Goal: Transaction & Acquisition: Purchase product/service

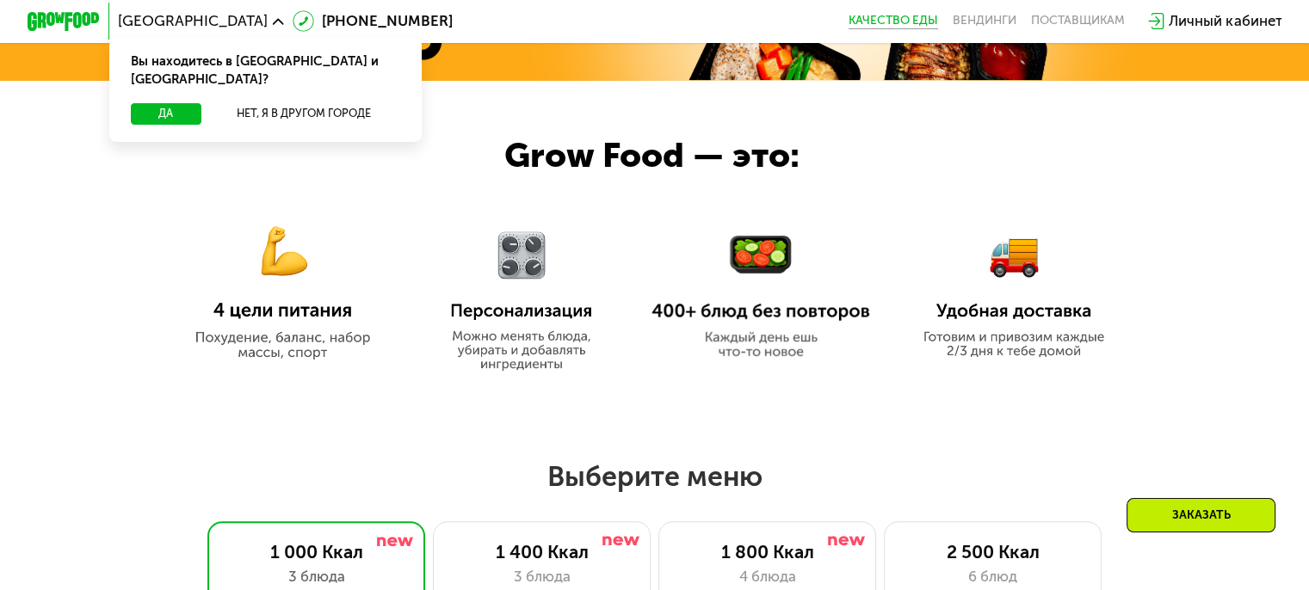
scroll to position [1033, 0]
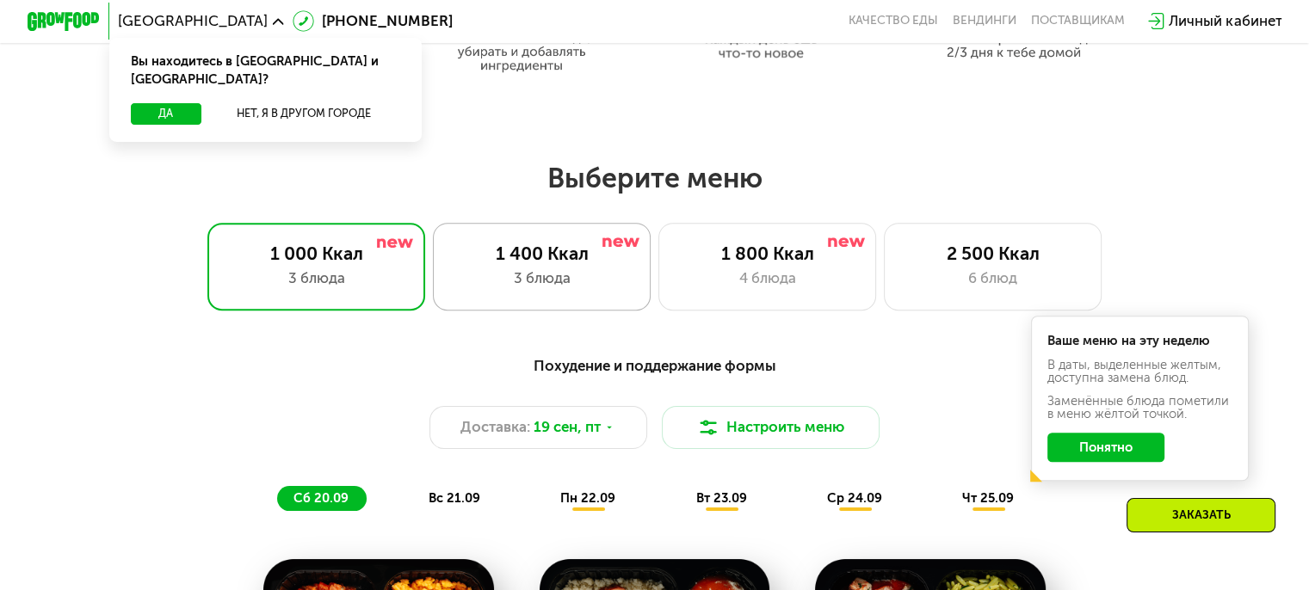
click at [572, 278] on div "3 блюда" at bounding box center [542, 279] width 180 height 22
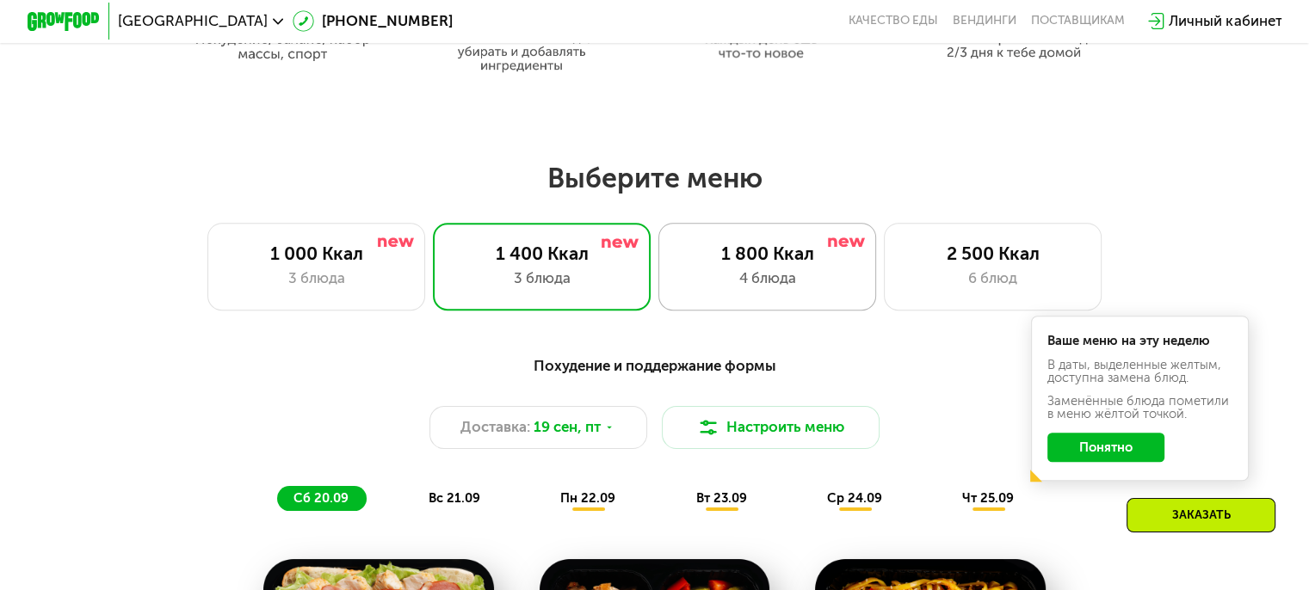
click at [757, 263] on div "1 800 Ккал" at bounding box center [767, 254] width 180 height 22
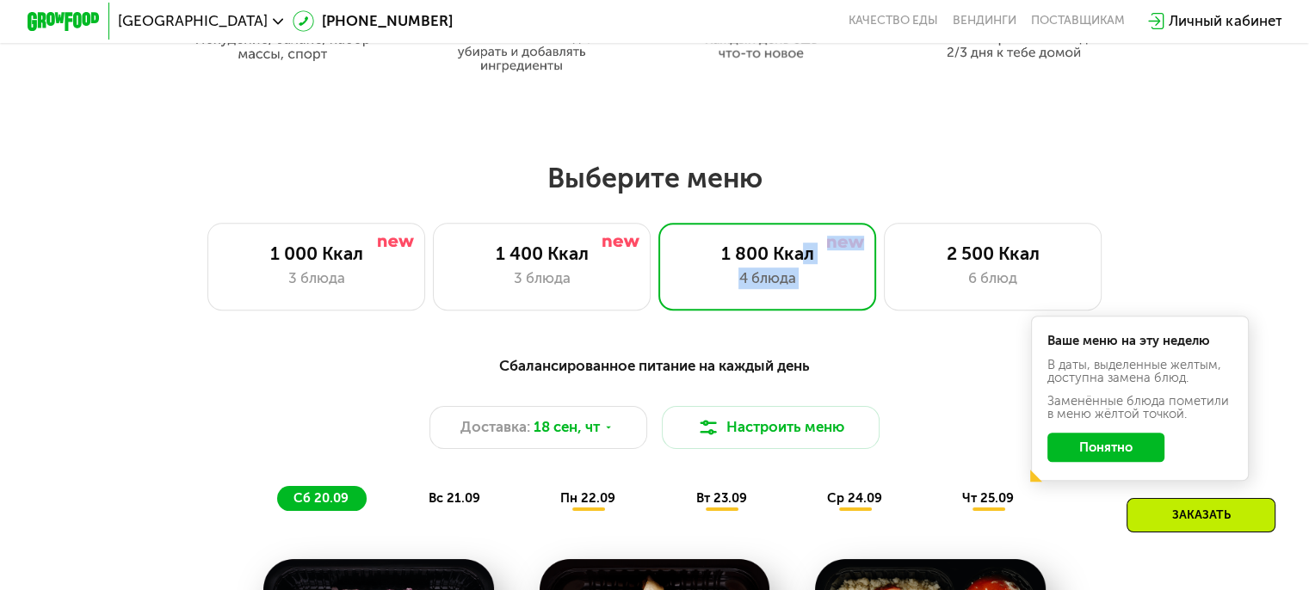
drag, startPoint x: 918, startPoint y: 248, endPoint x: 802, endPoint y: 211, distance: 121.9
click at [802, 211] on div "Выберите меню 1 000 Ккал 3 блюда 1 400 Ккал 3 блюда 1 800 Ккал 4 блюда 2 500 Кк…" at bounding box center [654, 235] width 1309 height 149
click at [807, 204] on div "Выберите меню 1 000 Ккал 3 блюда 1 400 Ккал 3 блюда 1 800 Ккал 4 блюда 2 500 Кк…" at bounding box center [654, 235] width 1309 height 149
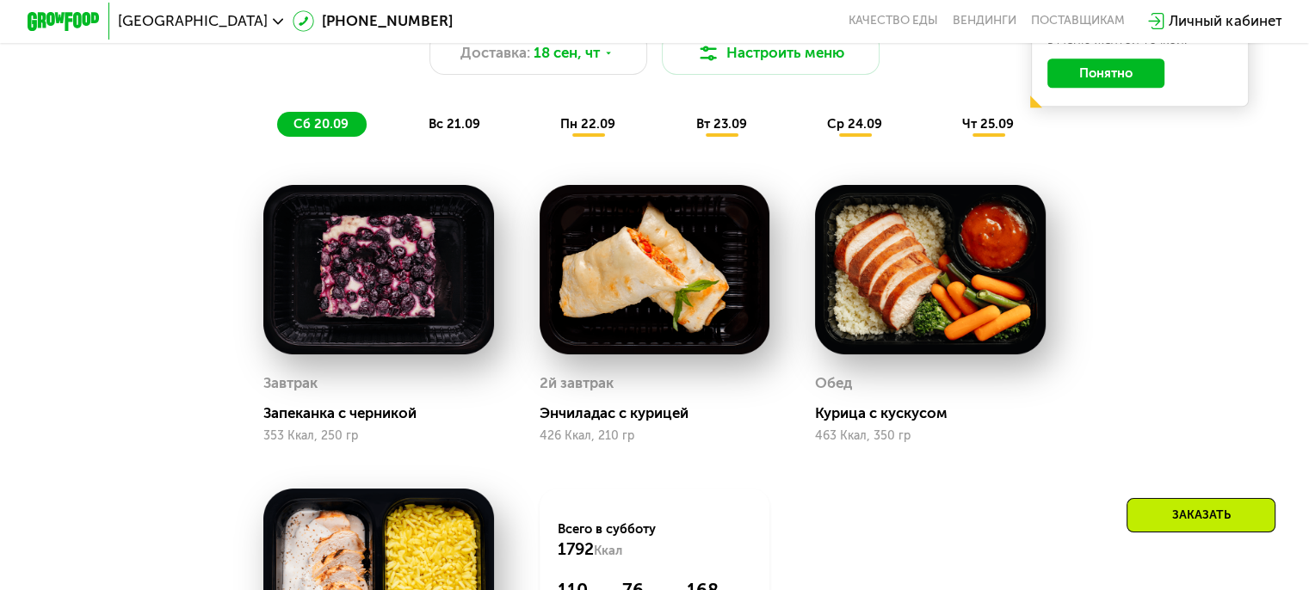
scroll to position [1377, 0]
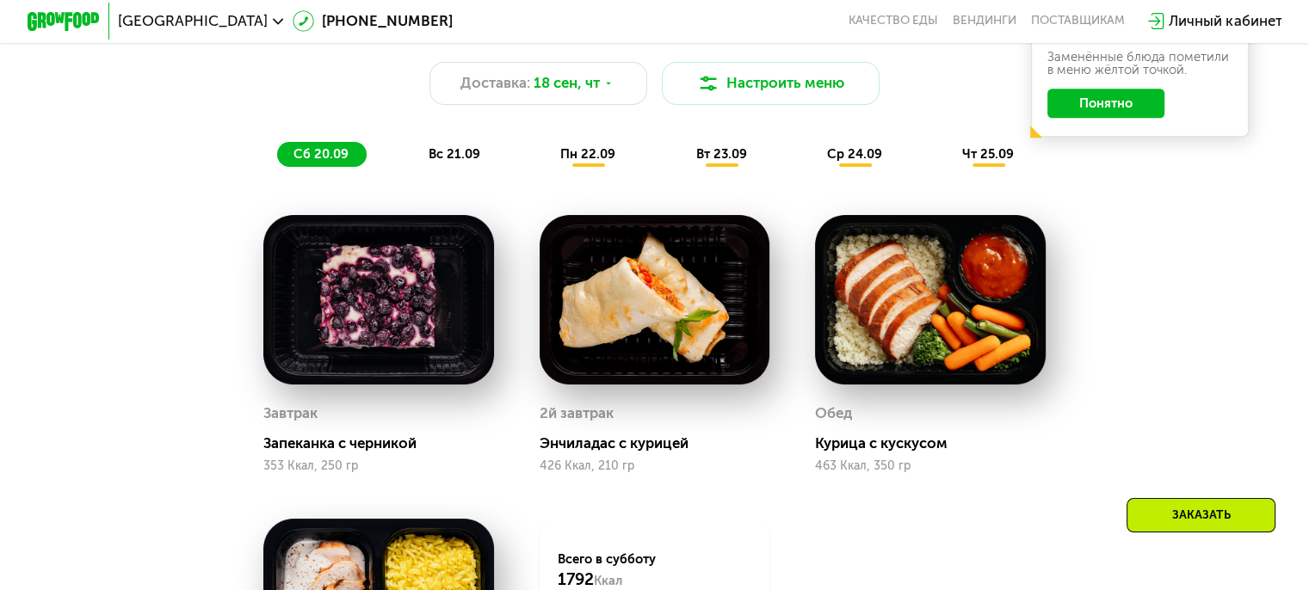
click at [481, 159] on div "вс 21.09" at bounding box center [455, 155] width 86 height 26
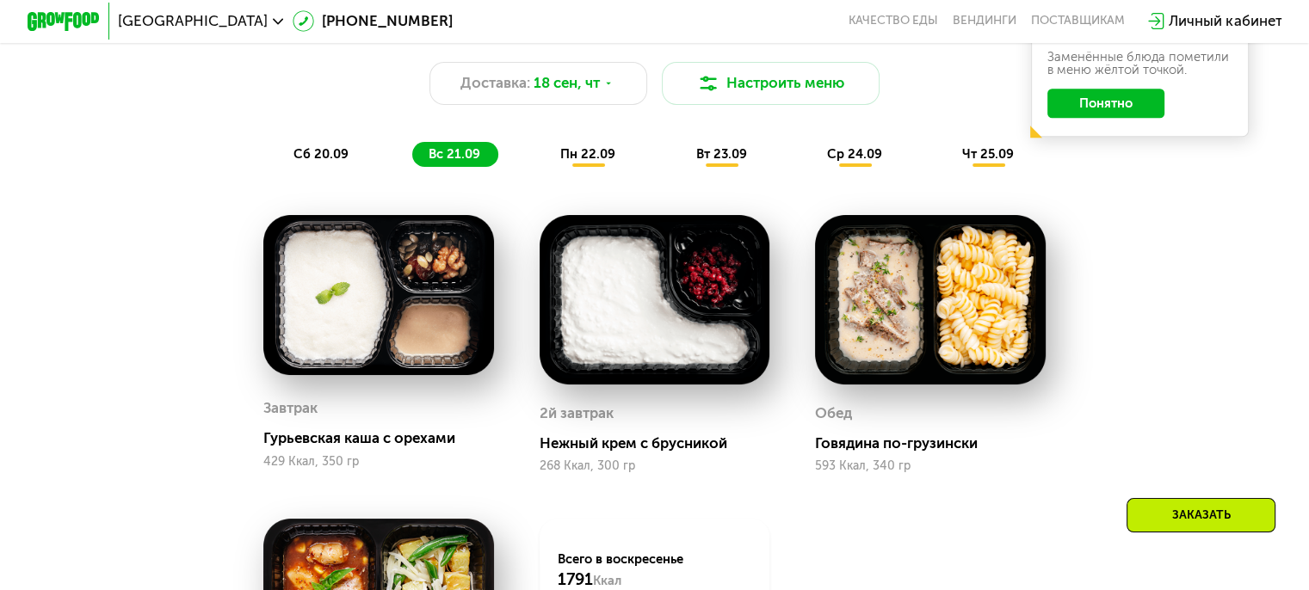
click at [603, 159] on span "пн 22.09" at bounding box center [587, 153] width 55 height 15
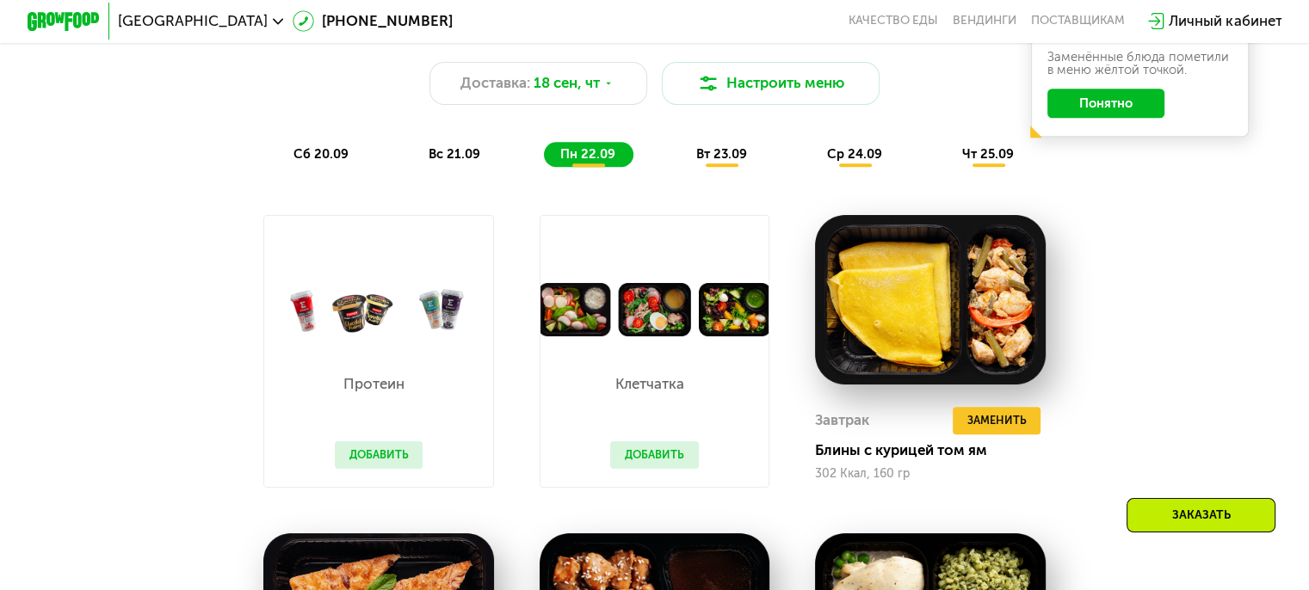
click at [484, 157] on div "вс 21.09" at bounding box center [455, 155] width 86 height 26
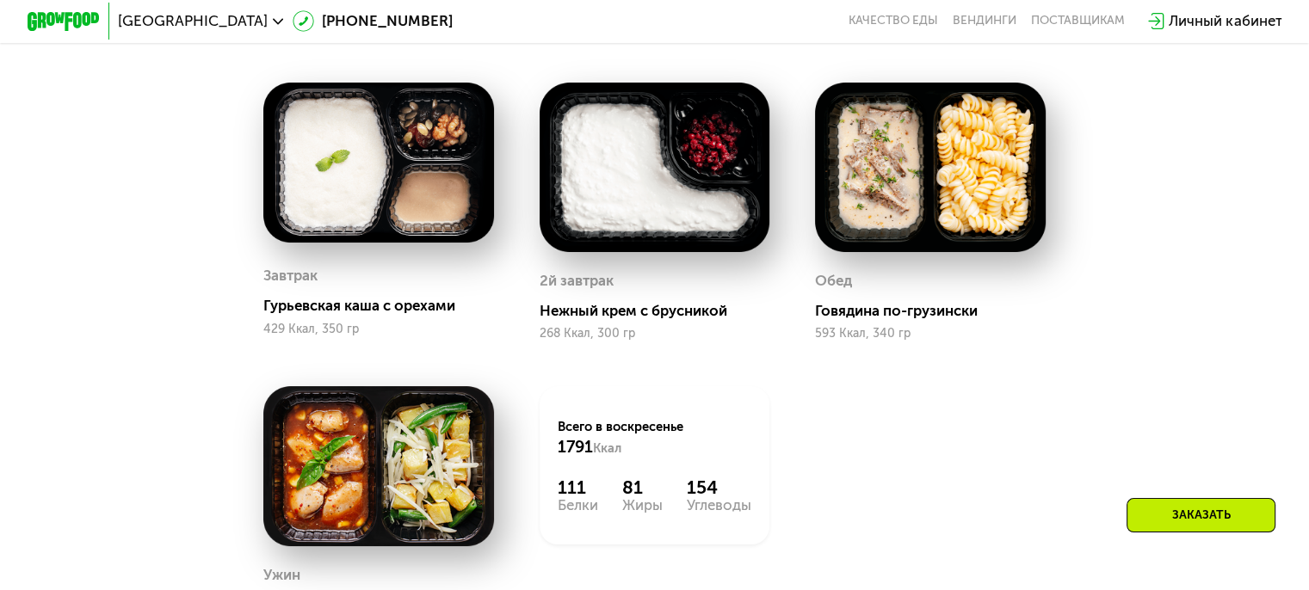
scroll to position [1463, 0]
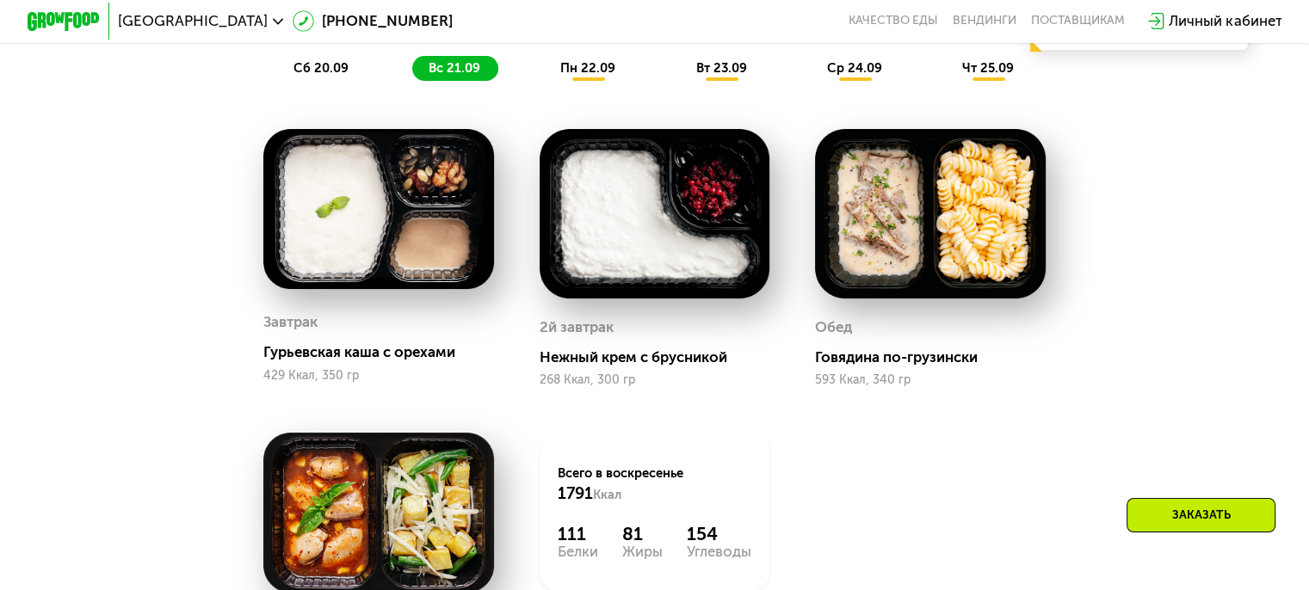
click at [589, 82] on div "пн 22.09" at bounding box center [589, 69] width 90 height 26
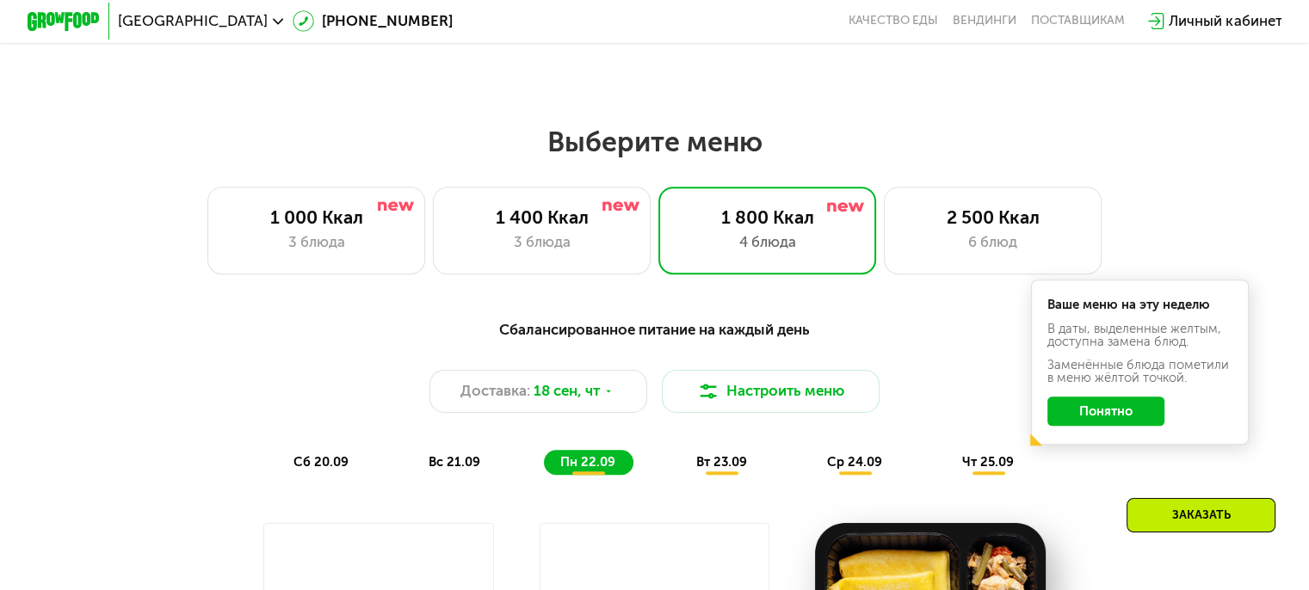
scroll to position [947, 0]
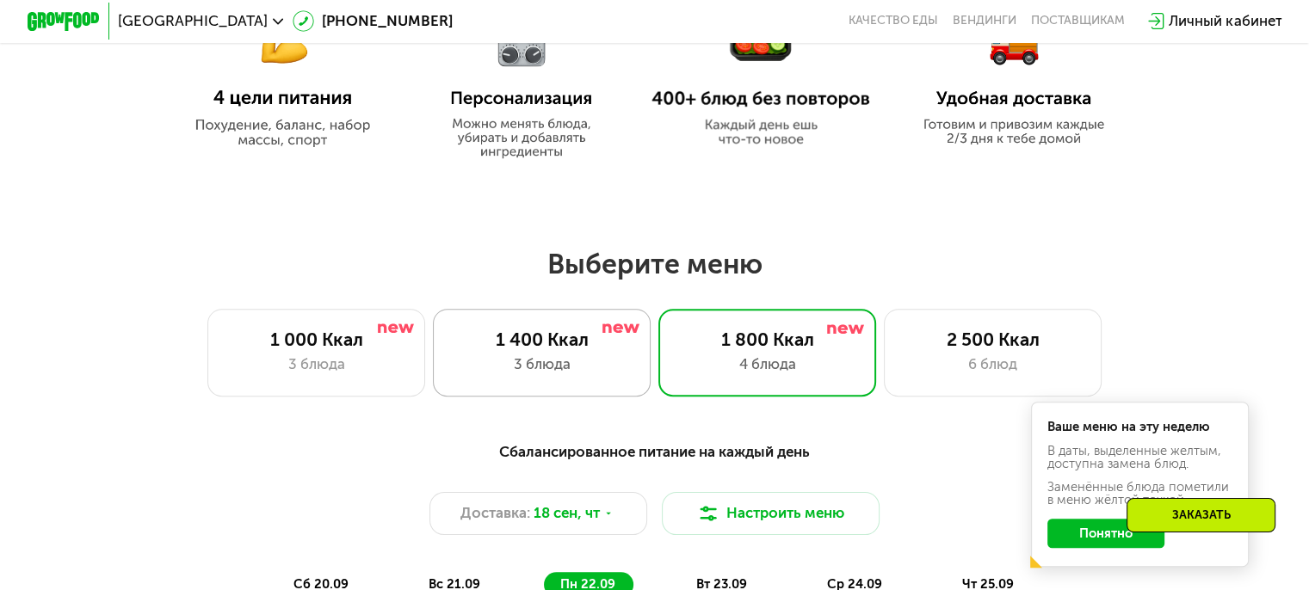
click at [590, 349] on div "1 400 Ккал" at bounding box center [542, 340] width 180 height 22
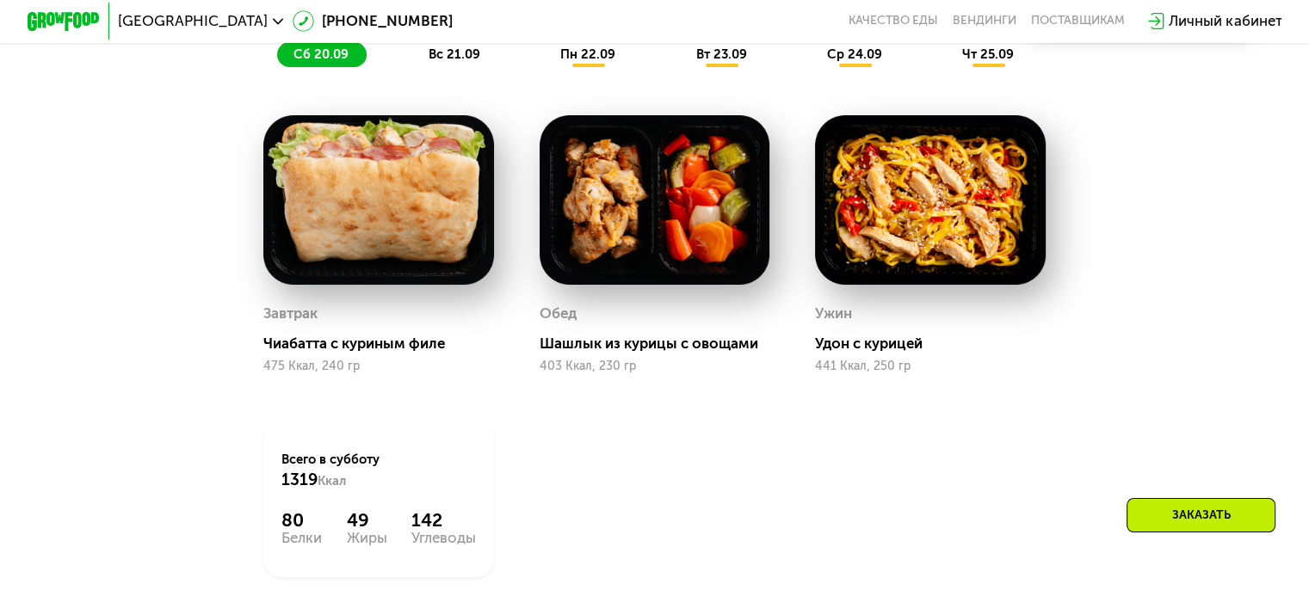
scroll to position [1463, 0]
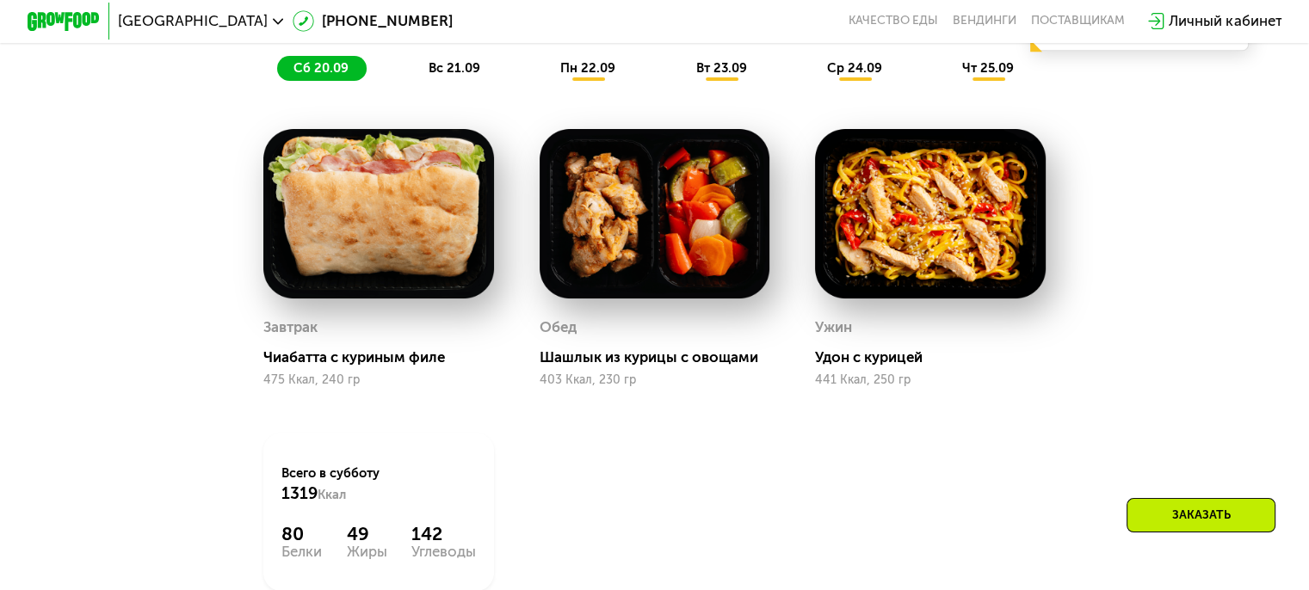
click at [450, 65] on div "вс 21.09" at bounding box center [455, 69] width 86 height 26
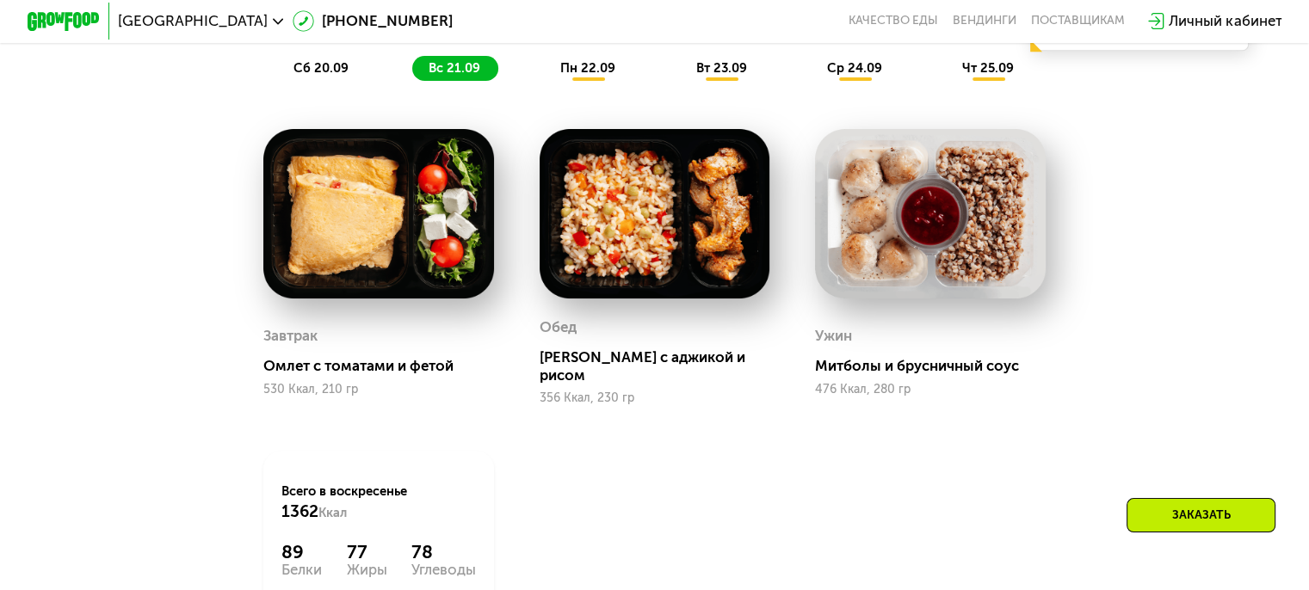
click at [595, 76] on span "пн 22.09" at bounding box center [587, 67] width 55 height 15
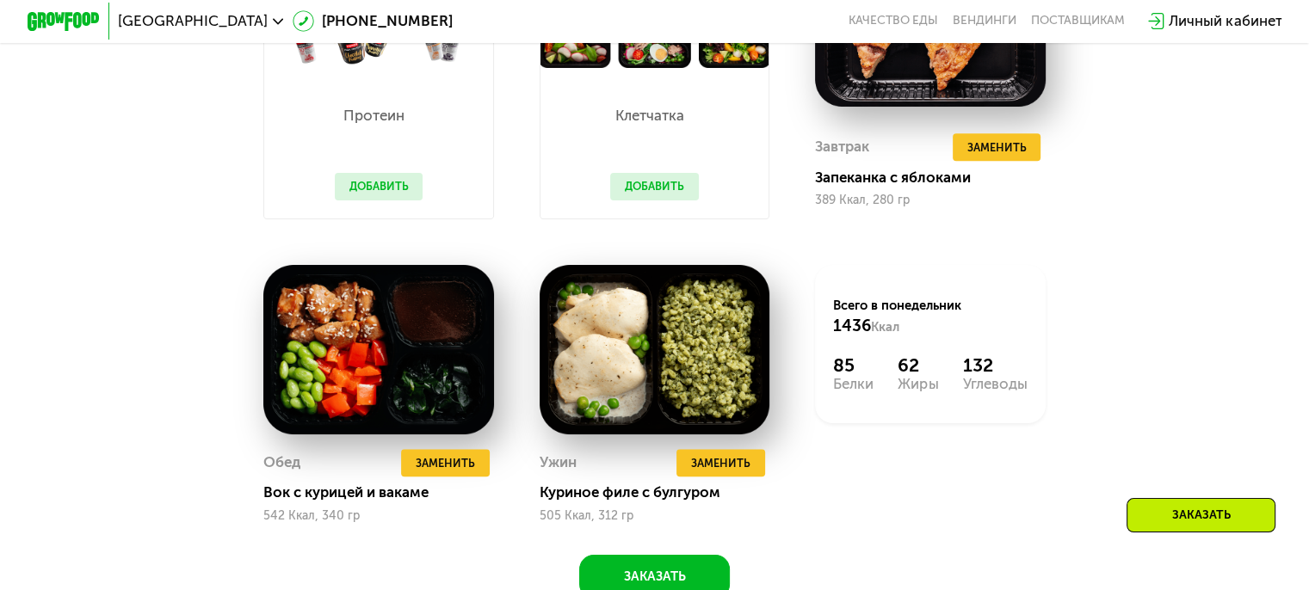
scroll to position [1635, 0]
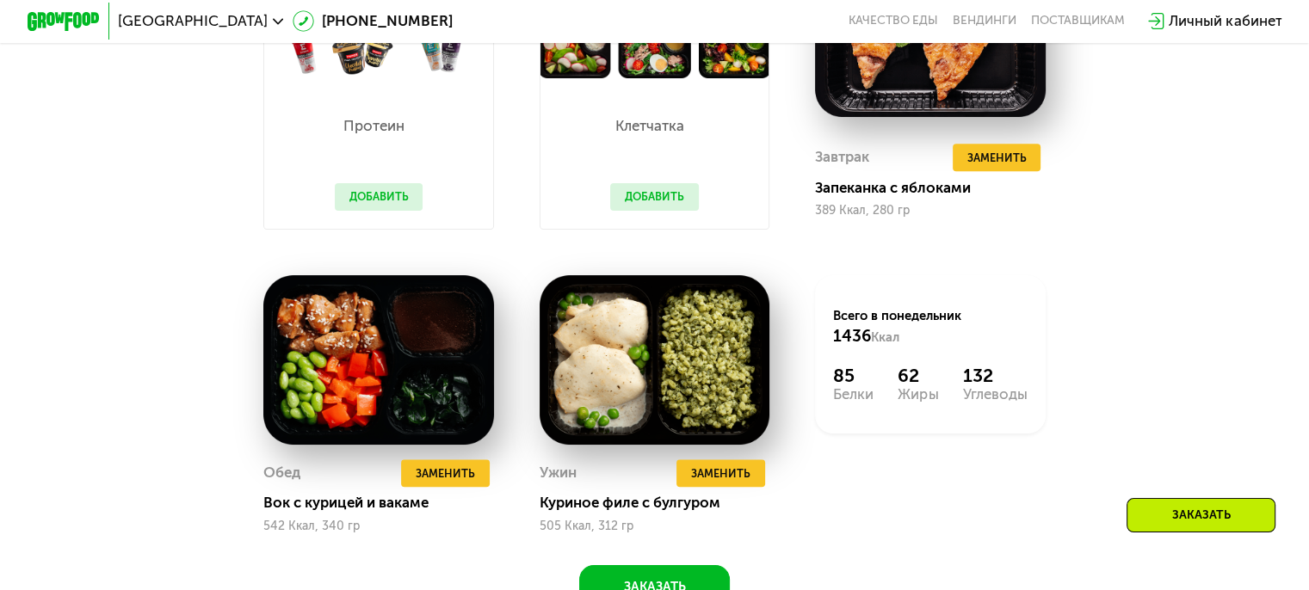
click at [678, 201] on button "Добавить" at bounding box center [654, 197] width 89 height 28
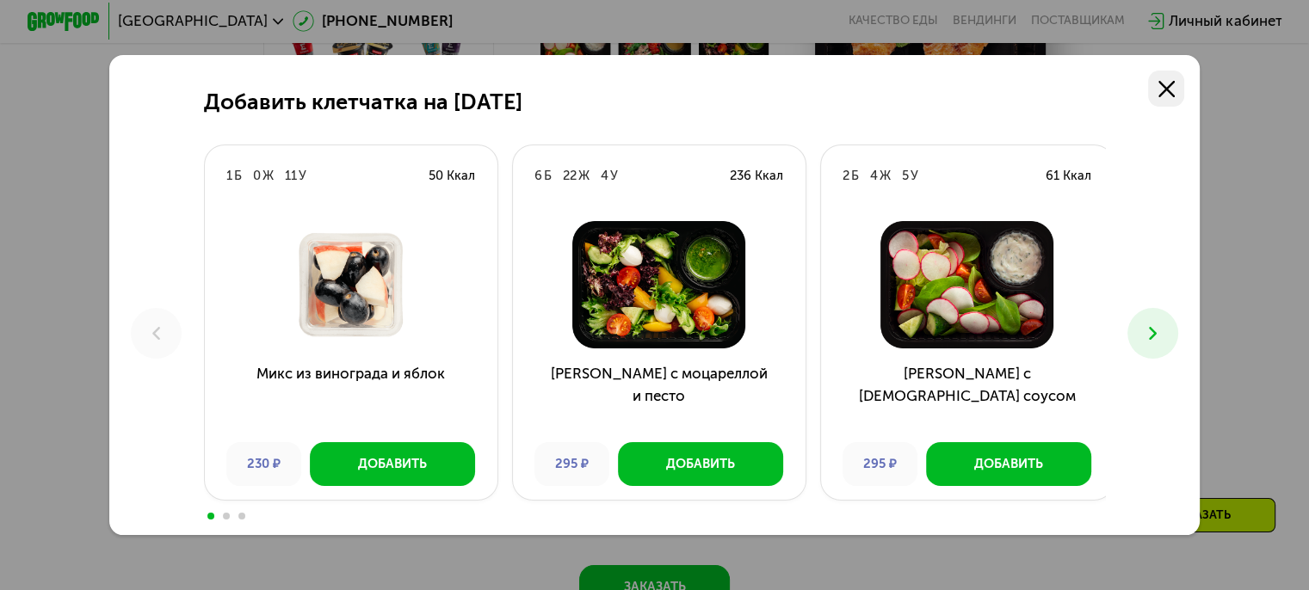
click at [1167, 82] on use at bounding box center [1167, 89] width 16 height 16
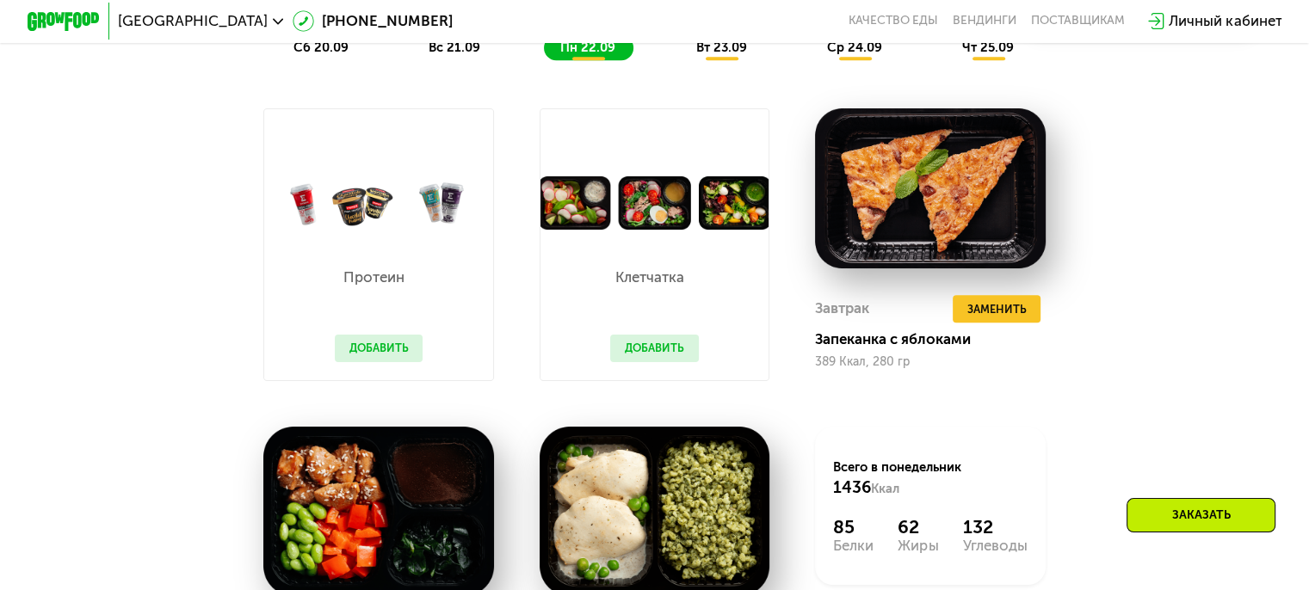
scroll to position [1463, 0]
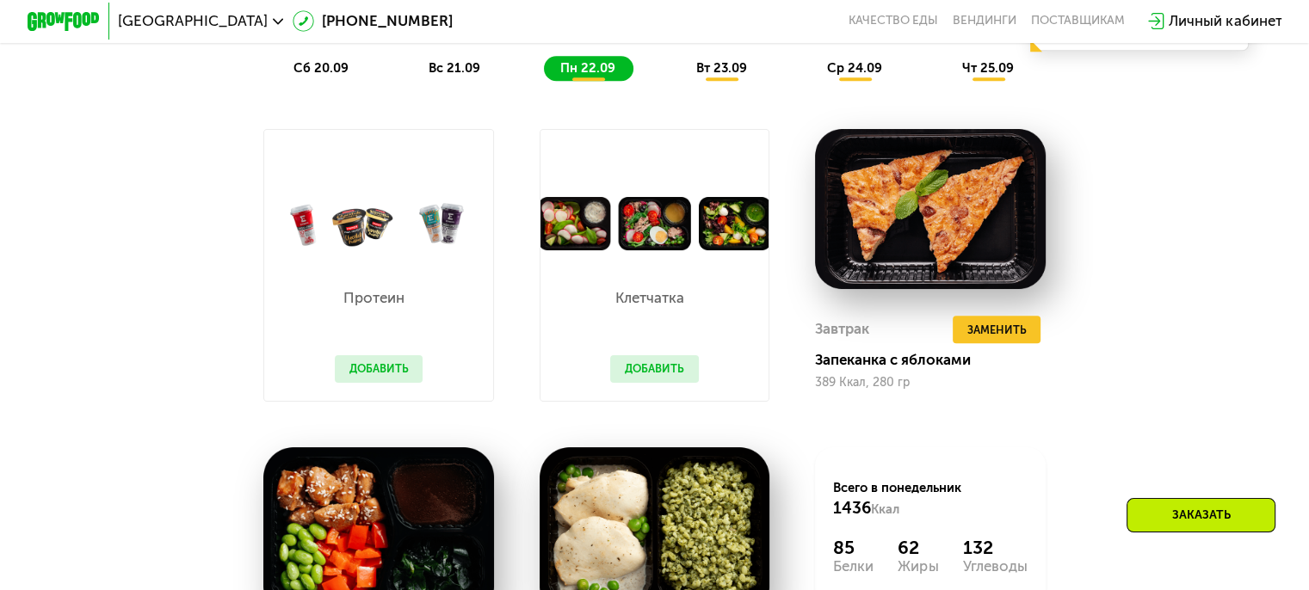
click at [395, 383] on button "Добавить" at bounding box center [379, 369] width 89 height 28
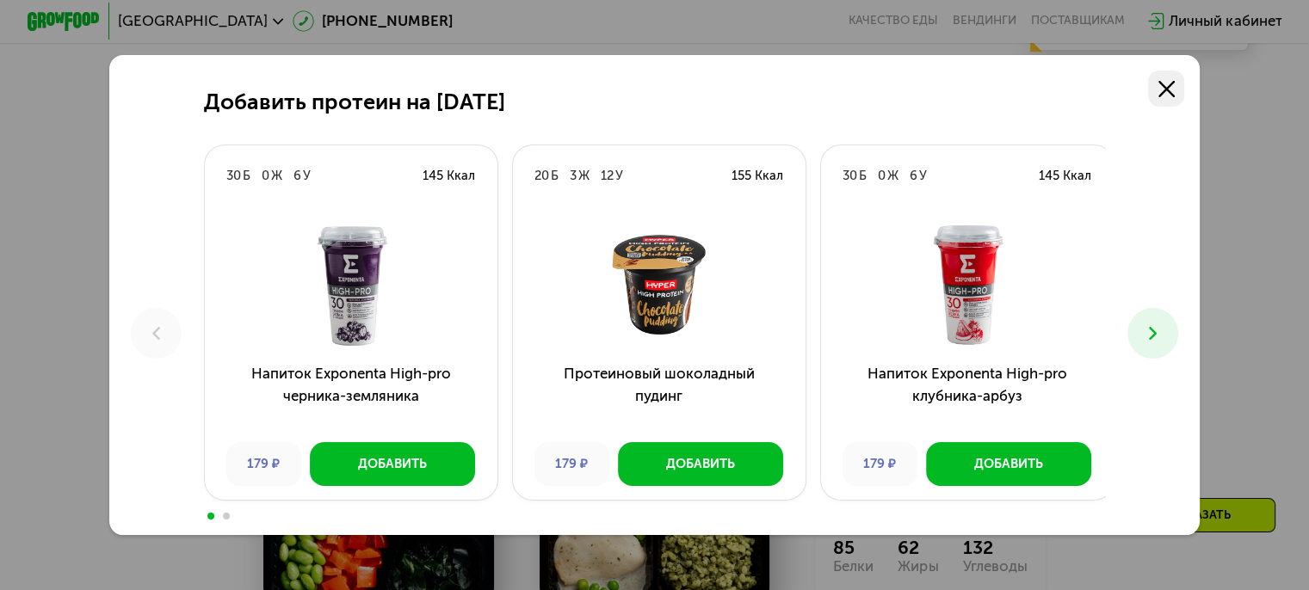
click at [1175, 86] on icon at bounding box center [1167, 89] width 16 height 16
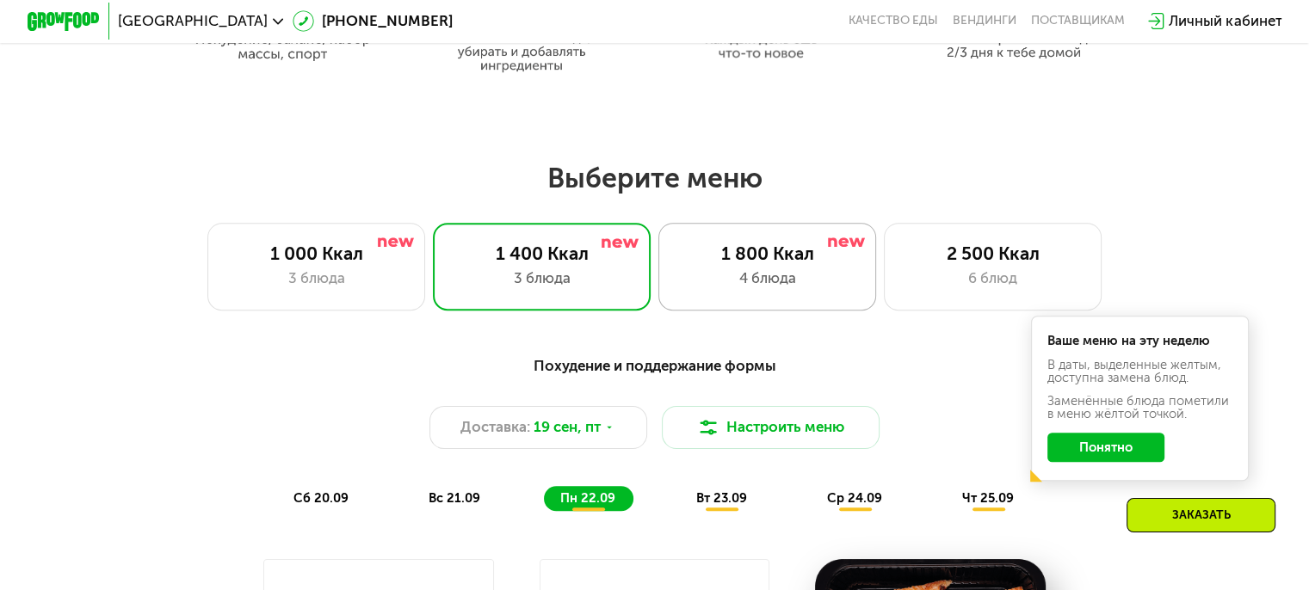
click at [768, 300] on div "1 800 Ккал 4 блюда" at bounding box center [767, 266] width 219 height 87
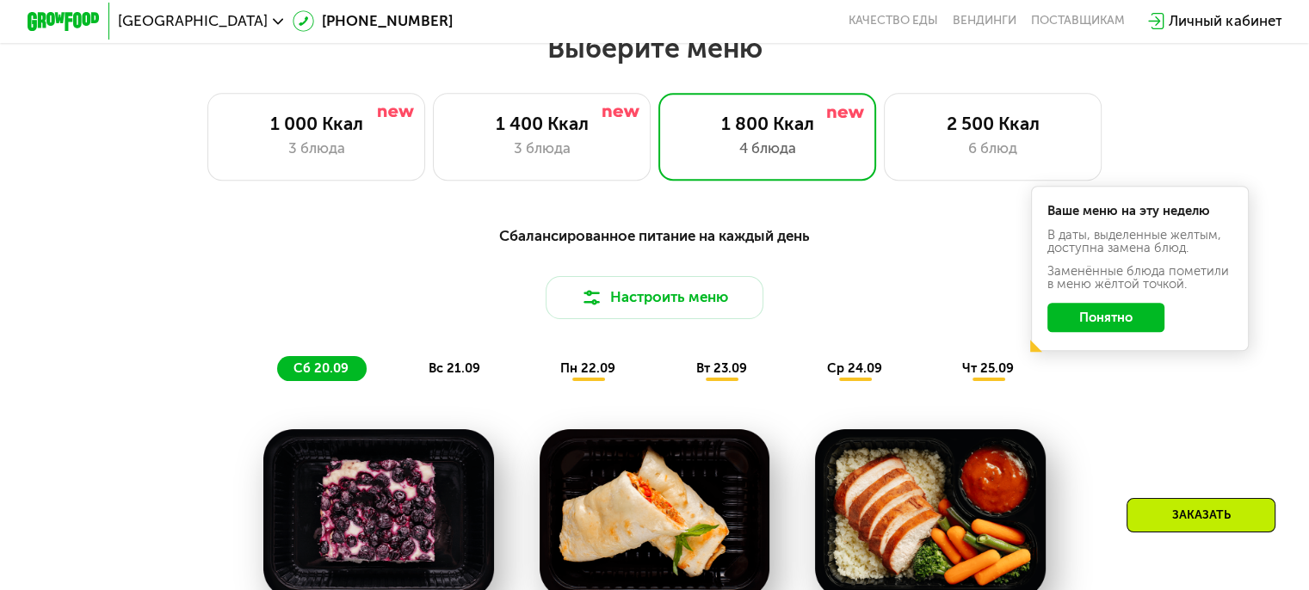
scroll to position [1377, 0]
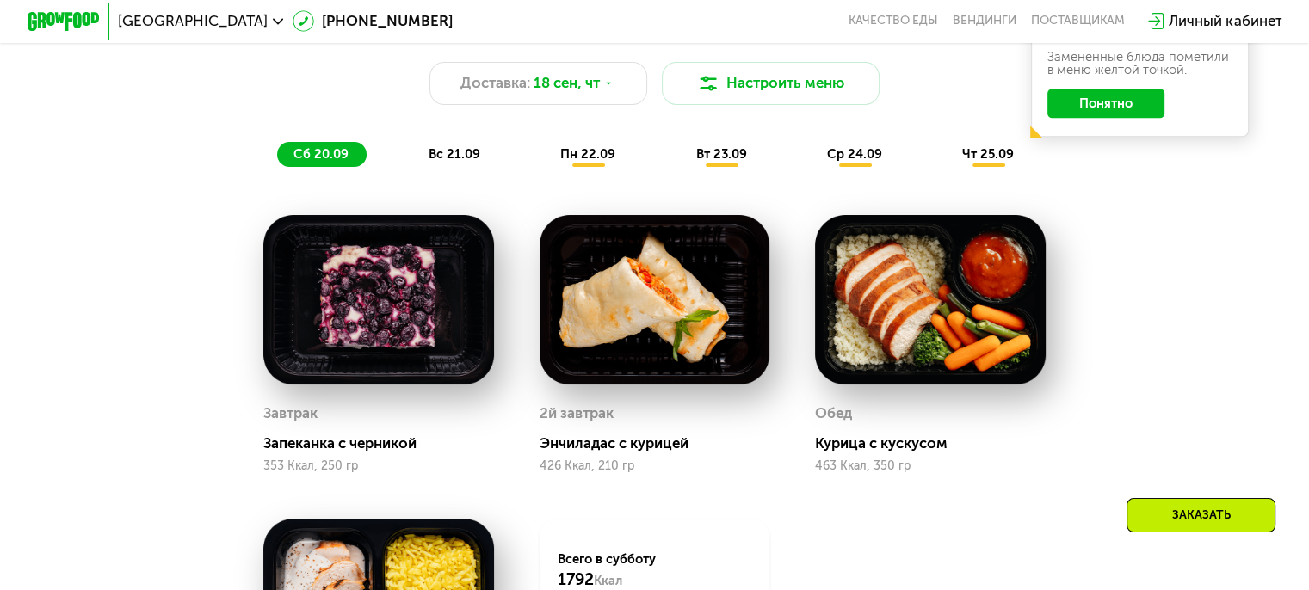
click at [594, 162] on span "пн 22.09" at bounding box center [587, 153] width 55 height 15
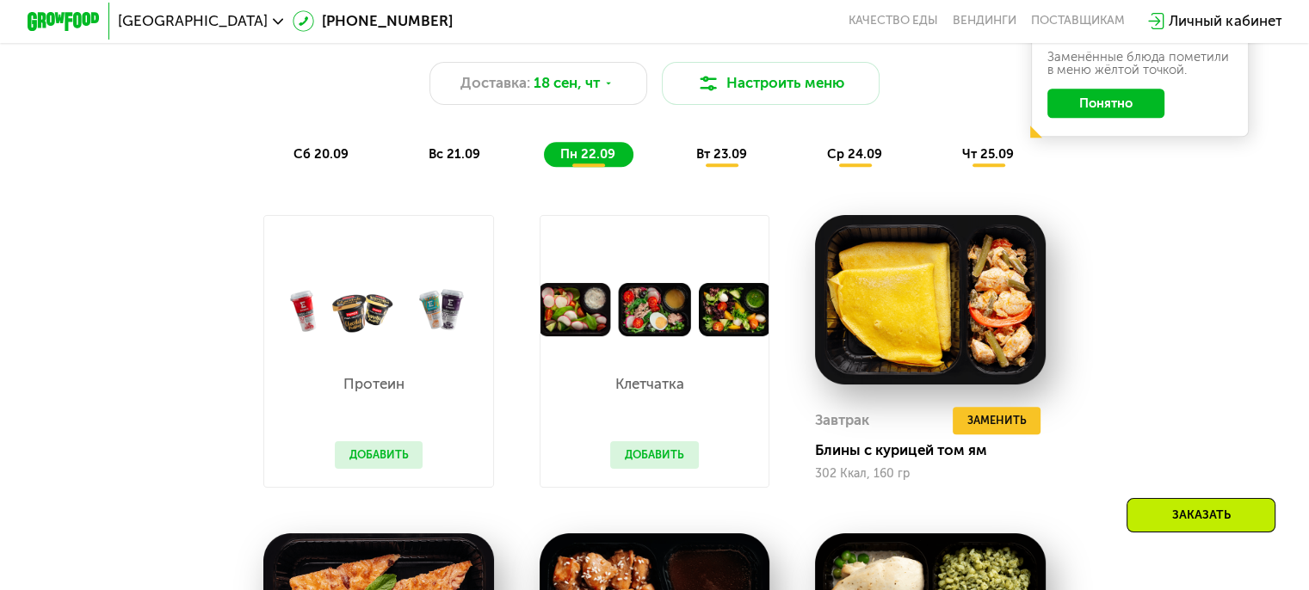
click at [763, 162] on div "вт 23.09" at bounding box center [721, 155] width 85 height 26
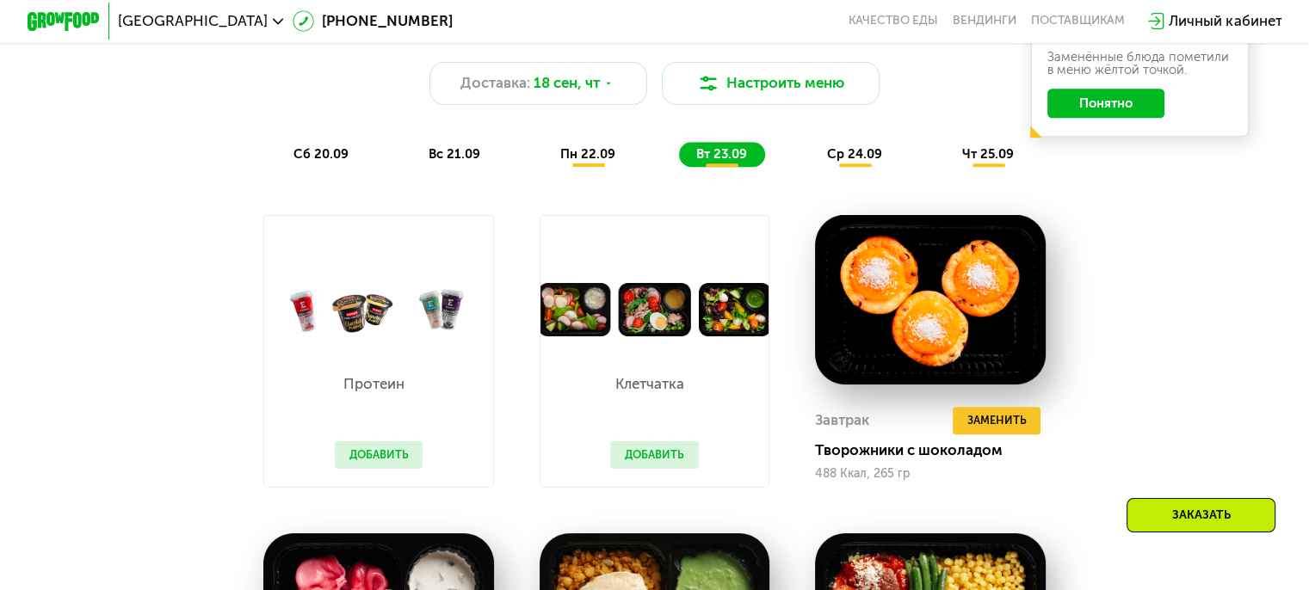
click at [873, 162] on span "ср 24.09" at bounding box center [854, 153] width 55 height 15
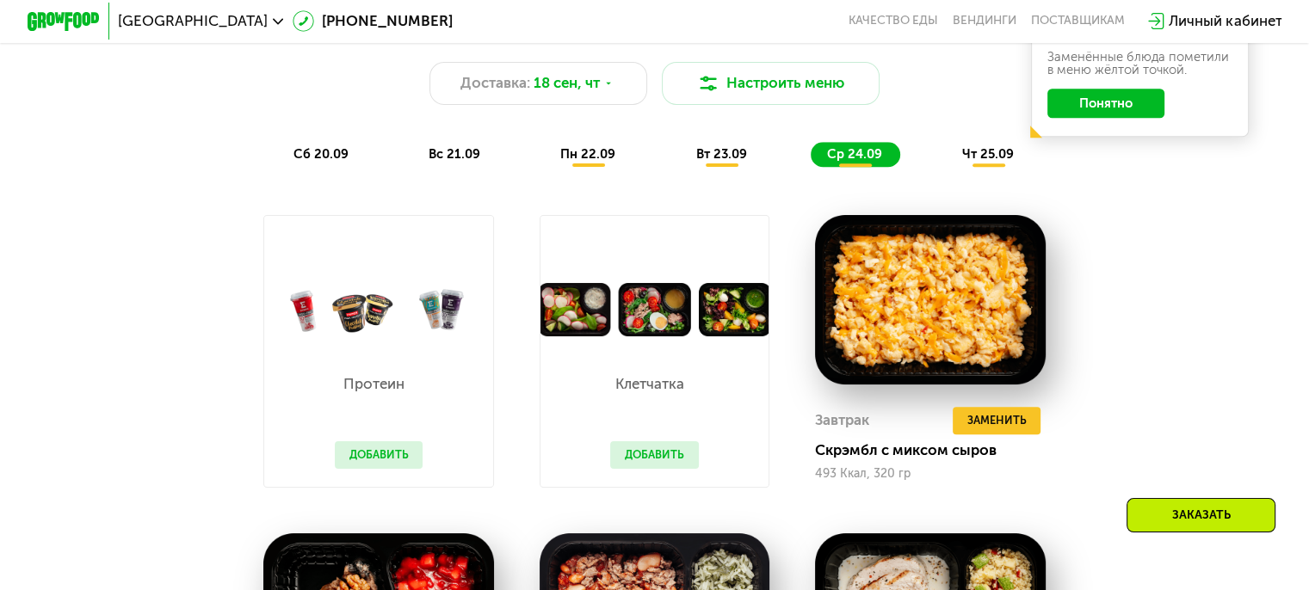
click at [986, 162] on span "чт 25.09" at bounding box center [988, 153] width 52 height 15
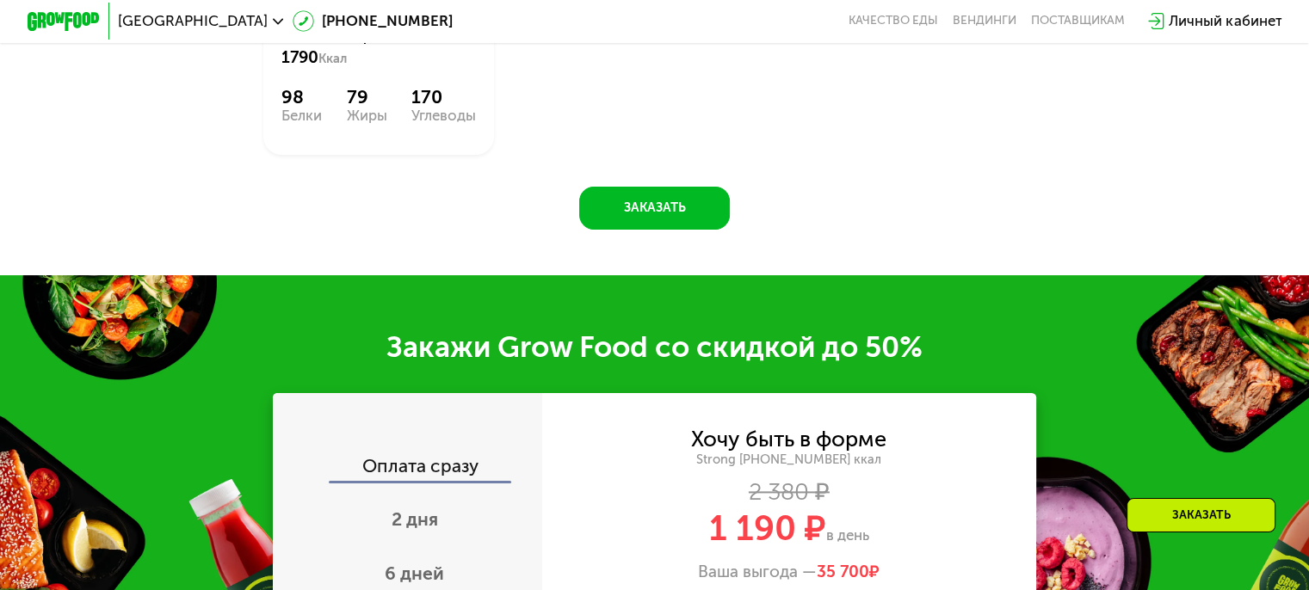
scroll to position [2238, 0]
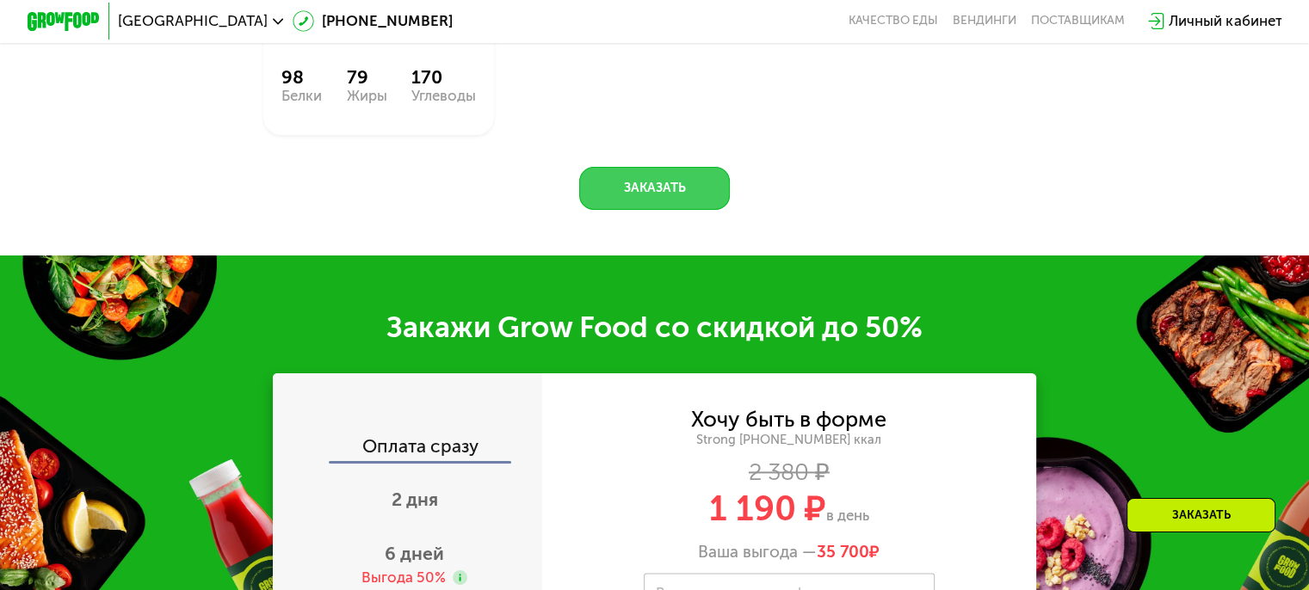
click at [678, 211] on button "Заказать" at bounding box center [654, 189] width 151 height 44
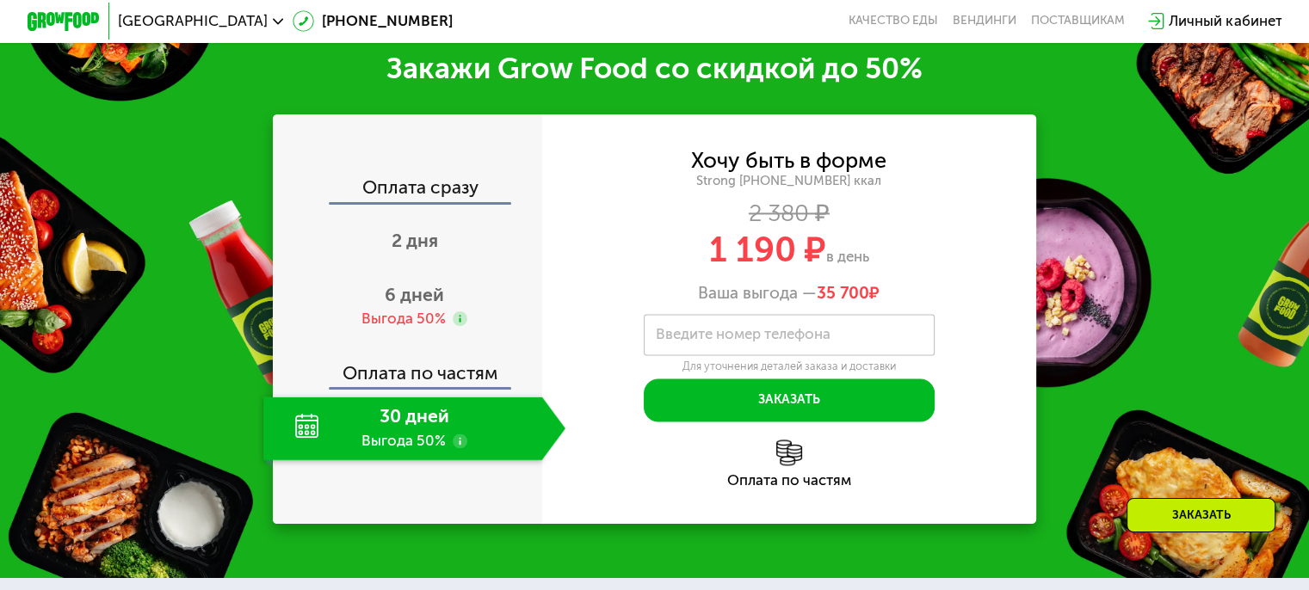
scroll to position [2512, 0]
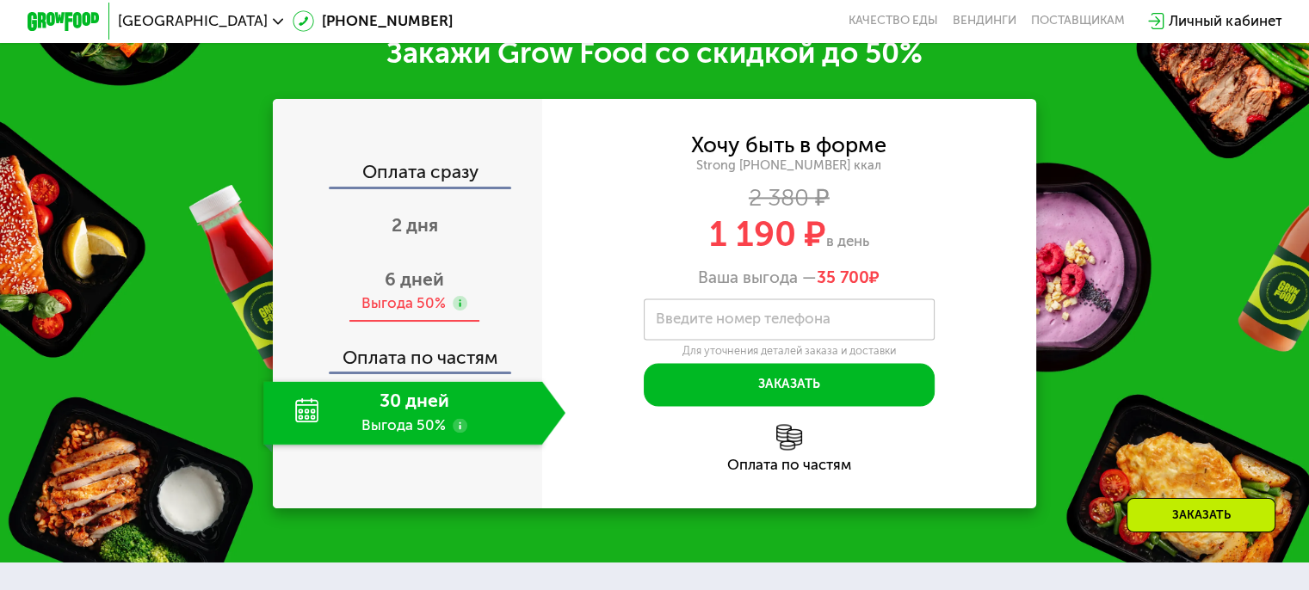
click at [422, 290] on span "6 дней" at bounding box center [414, 280] width 59 height 22
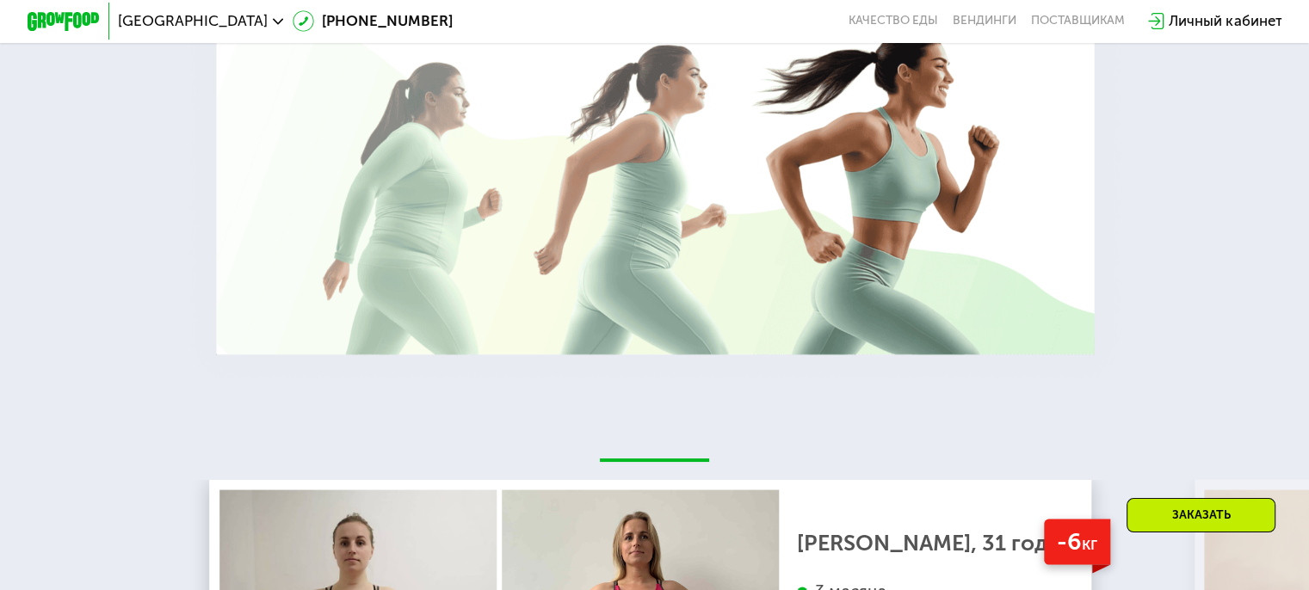
scroll to position [3803, 0]
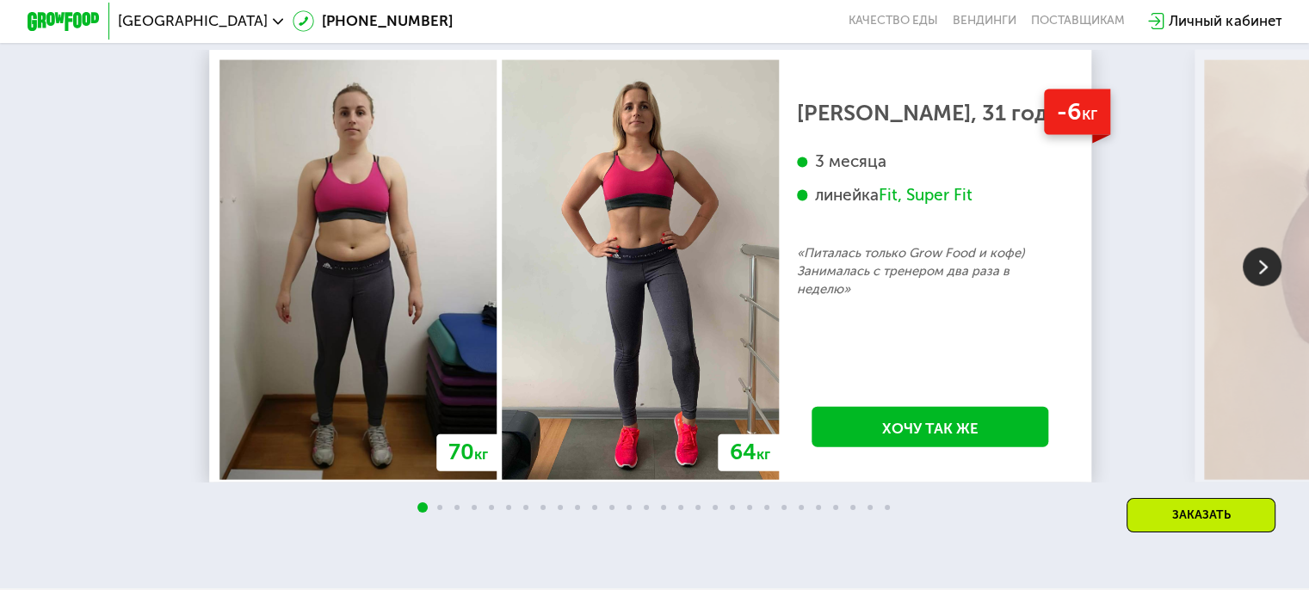
click at [1253, 285] on img at bounding box center [1262, 267] width 39 height 39
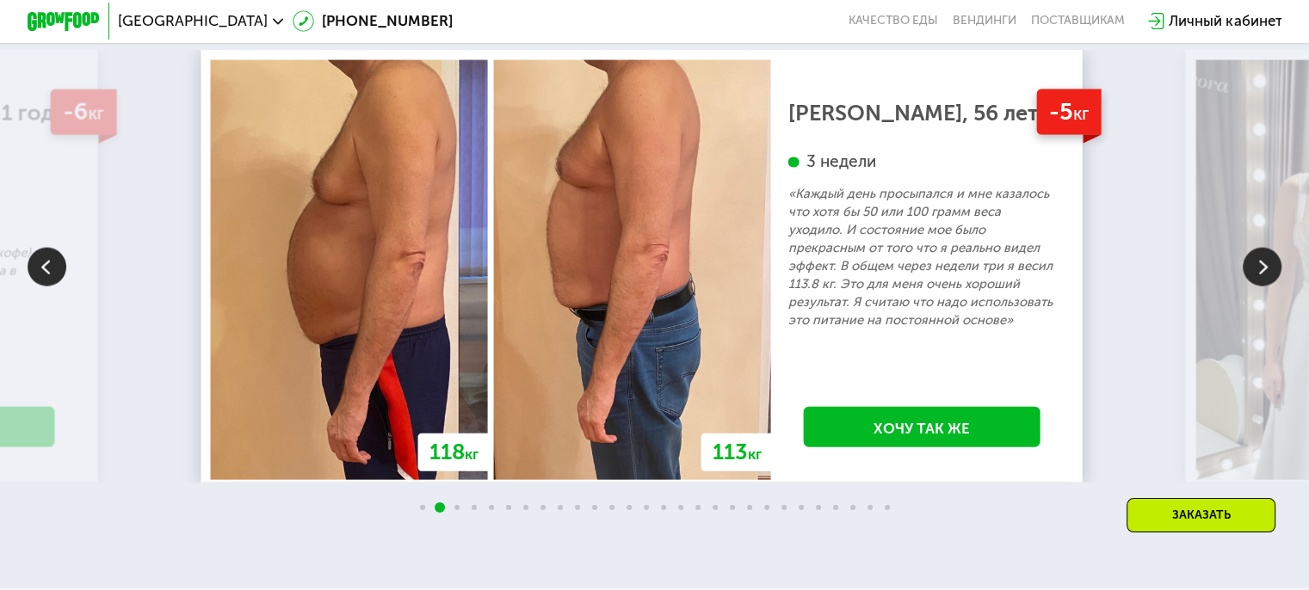
click at [1253, 285] on img at bounding box center [1262, 267] width 39 height 39
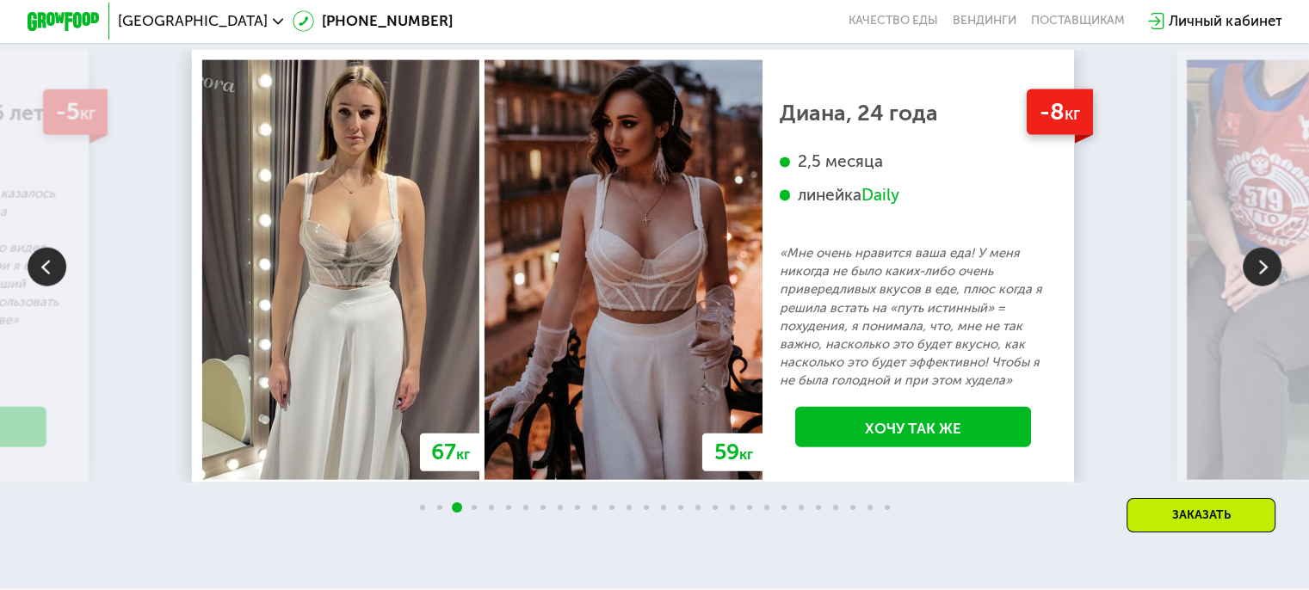
click at [1253, 285] on img at bounding box center [1262, 267] width 39 height 39
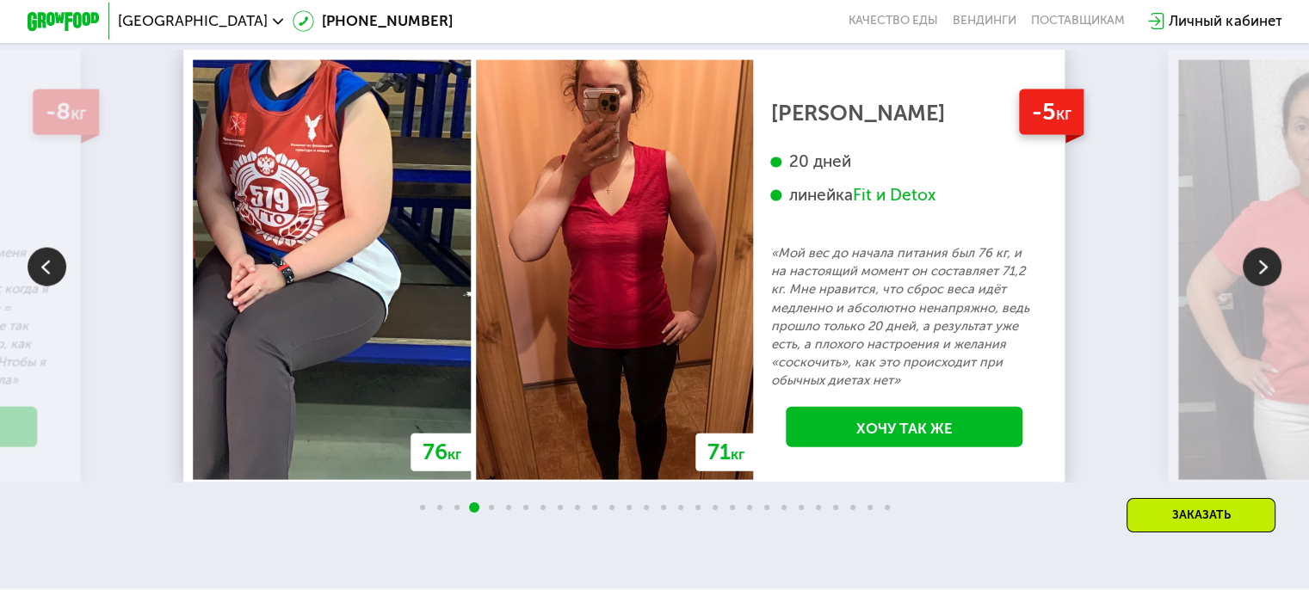
click at [1253, 285] on img at bounding box center [1262, 267] width 39 height 39
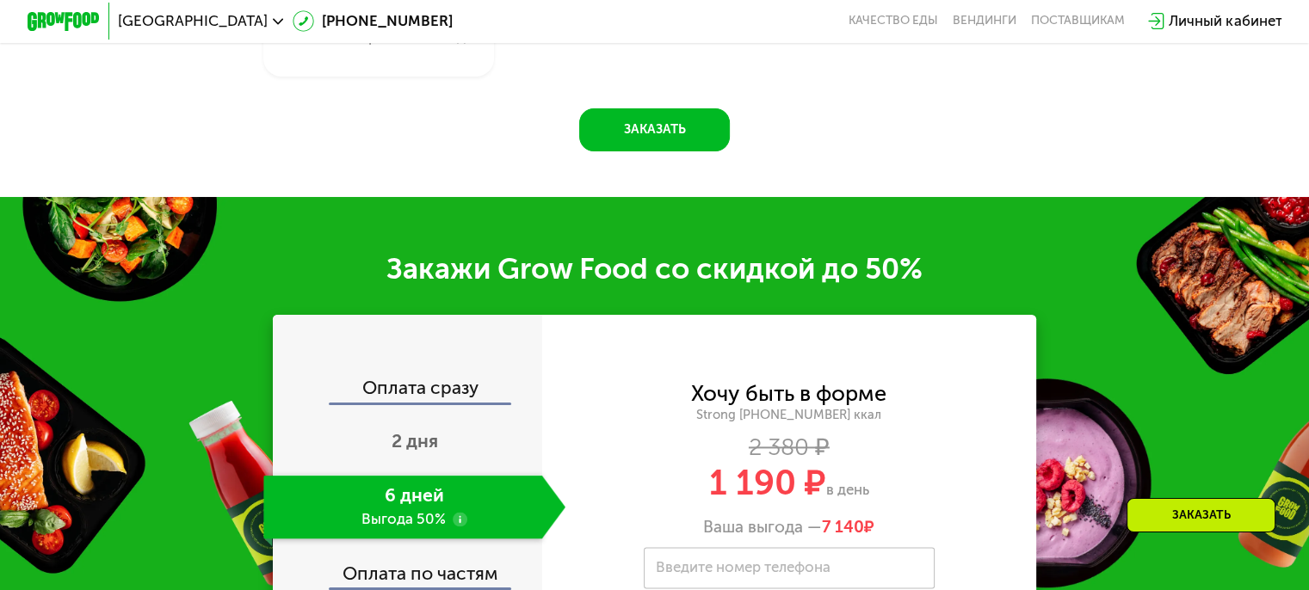
scroll to position [2254, 0]
